Goal: Task Accomplishment & Management: Manage account settings

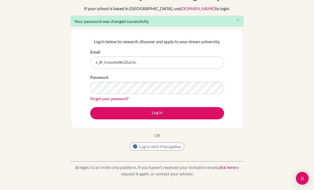
scroll to position [35, 0]
drag, startPoint x: 149, startPoint y: 63, endPoint x: 86, endPoint y: 64, distance: 63.7
click at [86, 64] on div "Log in below to research, discover and apply to your dream university. Email k_…" at bounding box center [157, 79] width 173 height 99
type input "a.molina.2026@seishn.com"
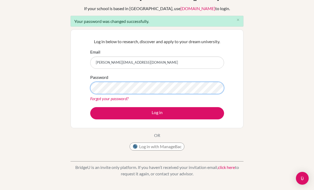
click at [157, 113] on button "Log in" at bounding box center [157, 113] width 134 height 12
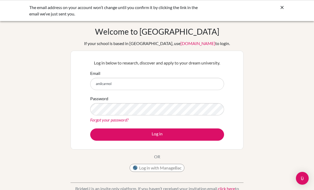
scroll to position [36, 0]
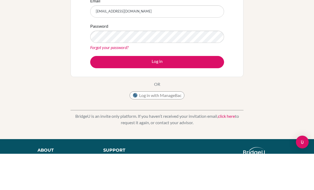
type input "[EMAIL_ADDRESS][DOMAIN_NAME]"
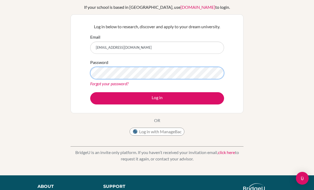
click at [157, 98] on button "Log in" at bounding box center [157, 98] width 134 height 12
